Goal: Find specific page/section: Find specific page/section

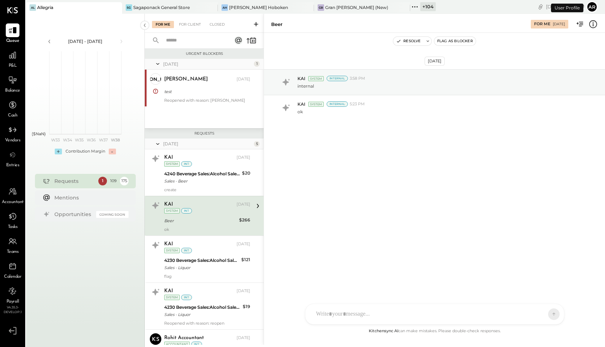
scroll to position [18, 0]
